Goal: Use online tool/utility: Utilize a website feature to perform a specific function

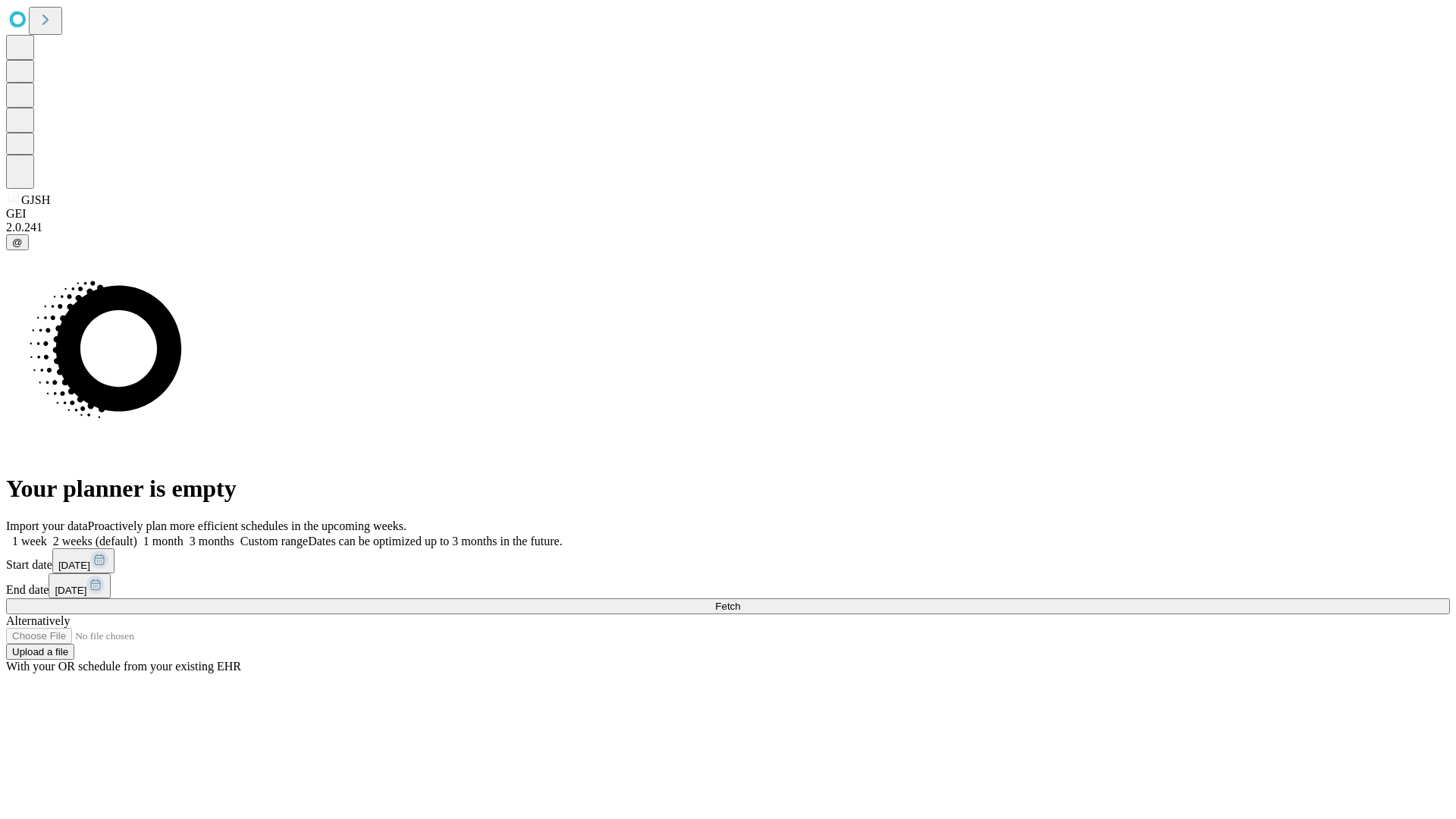
click at [740, 600] on span "Fetch" at bounding box center [727, 605] width 25 height 11
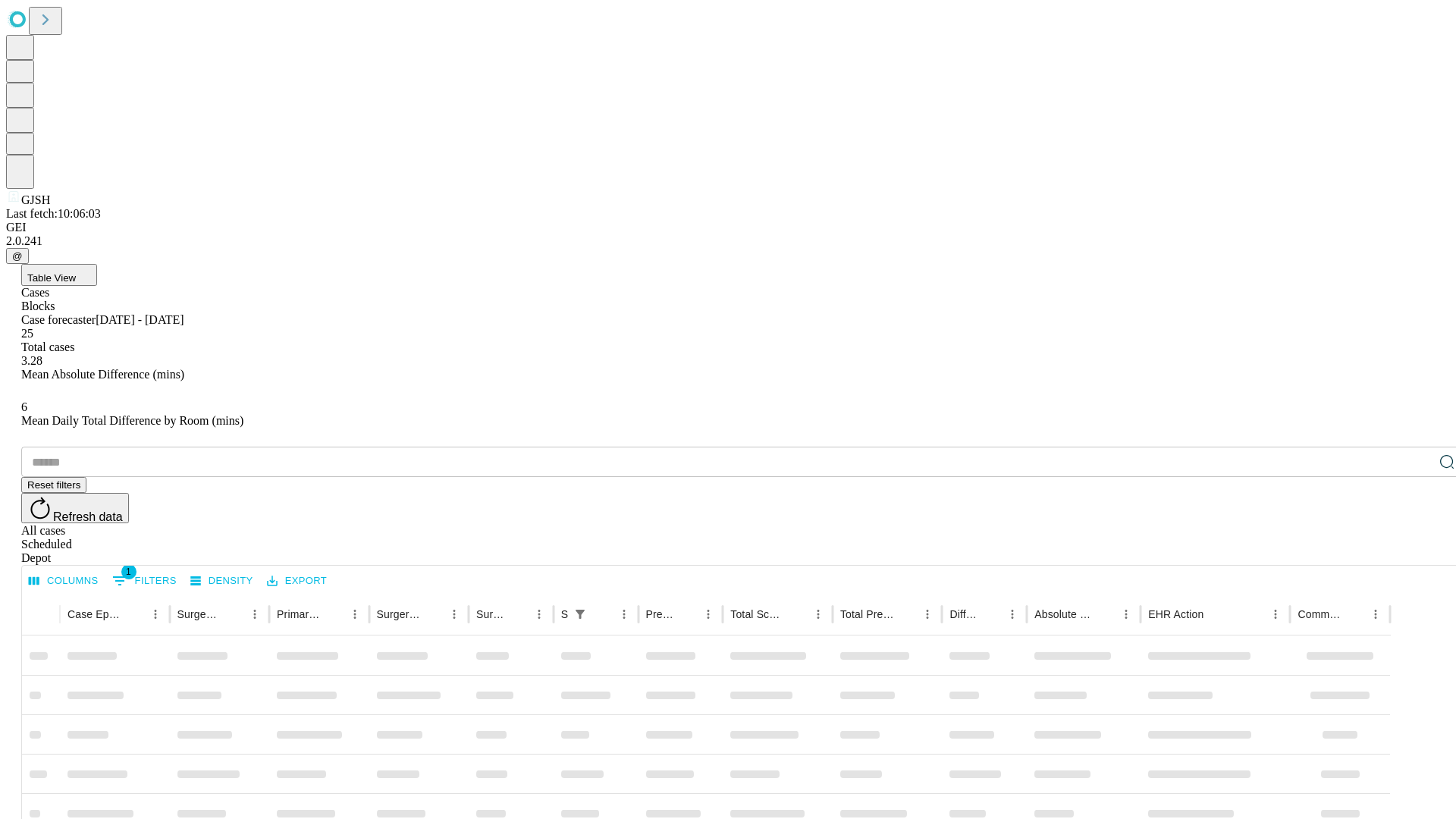
click at [76, 272] on span "Table View" at bounding box center [51, 278] width 48 height 11
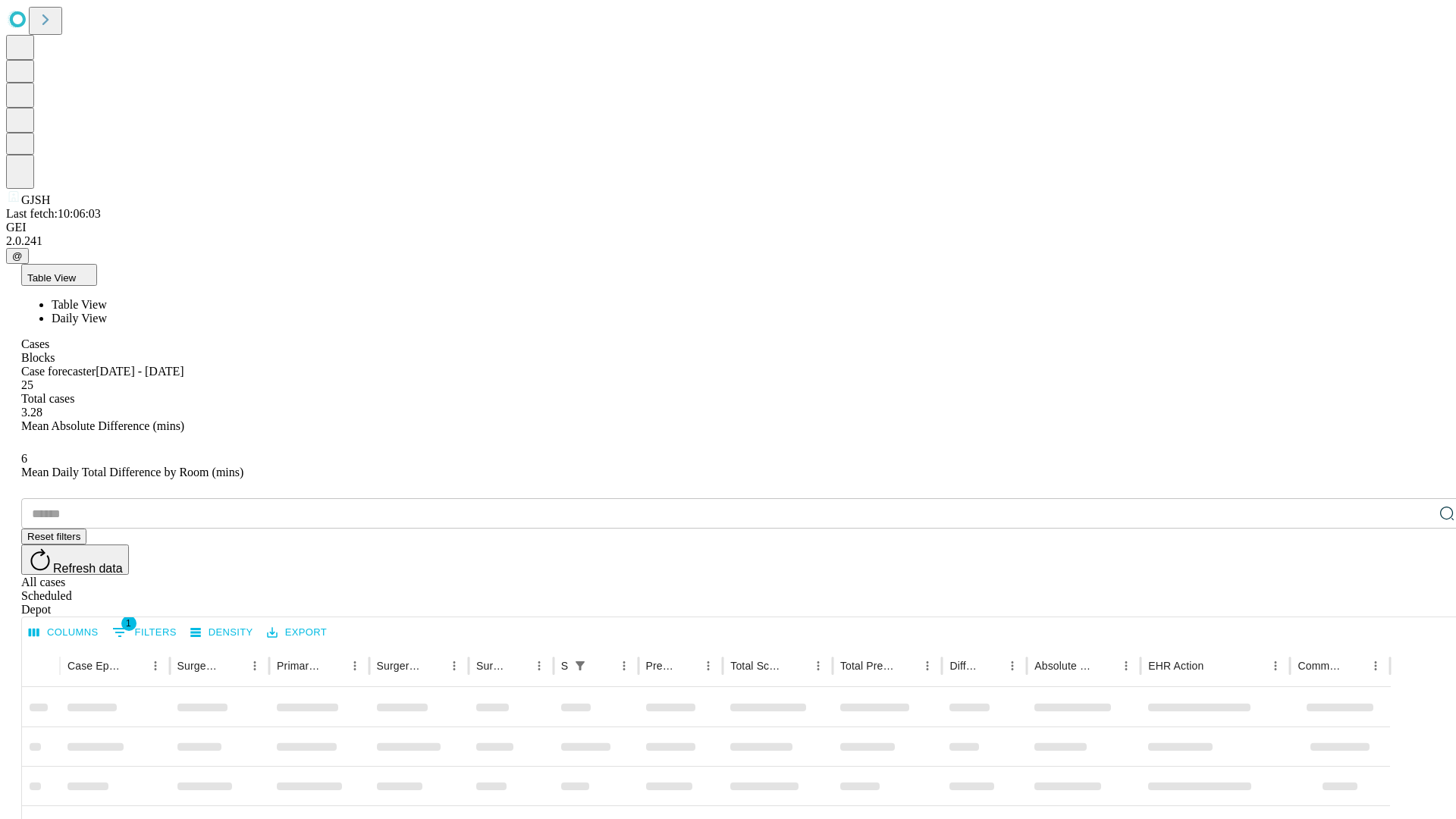
click at [107, 312] on span "Daily View" at bounding box center [79, 318] width 55 height 13
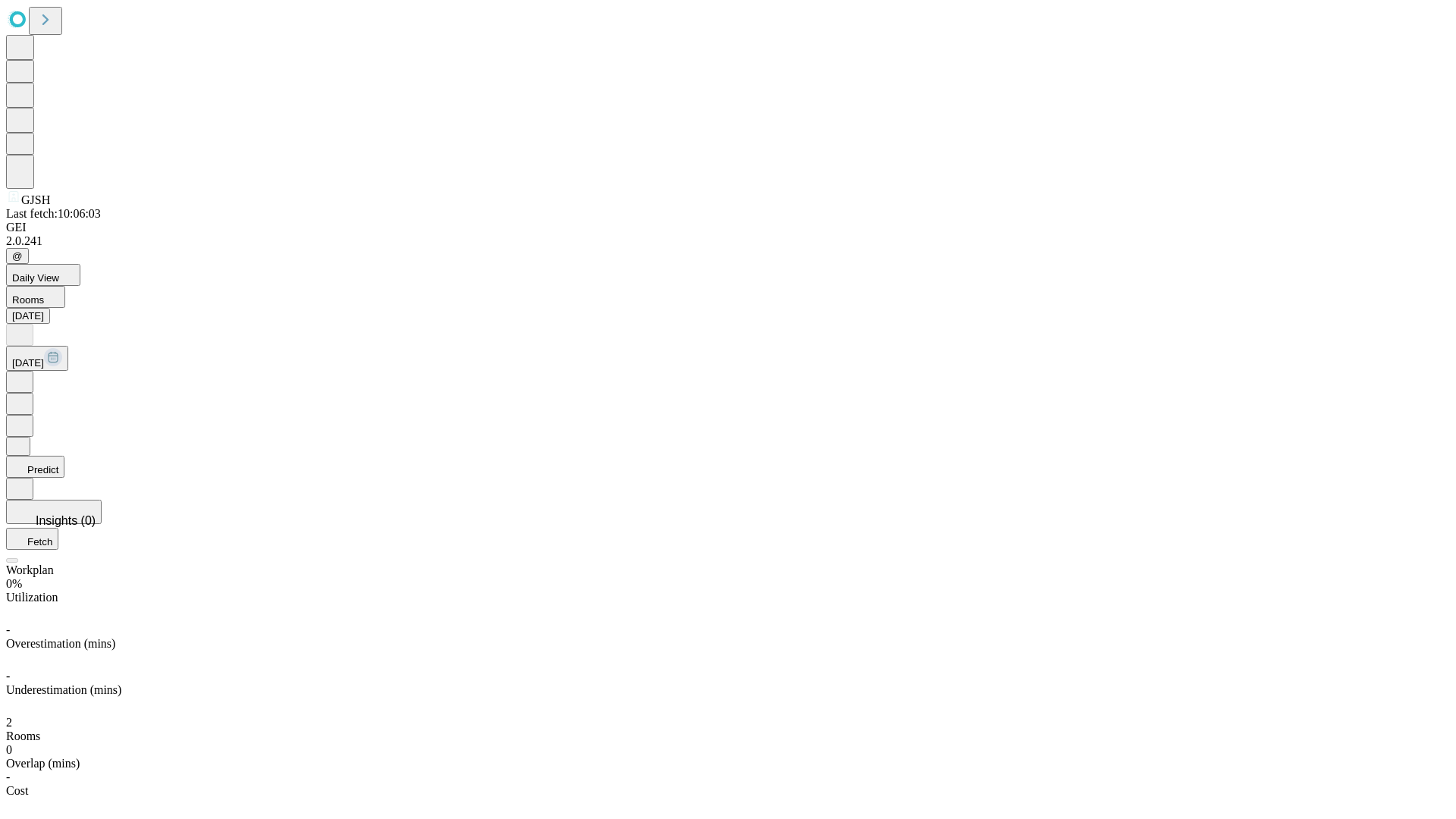
click at [64, 455] on button "Predict" at bounding box center [35, 466] width 58 height 22
